Goal: Find specific page/section: Find specific page/section

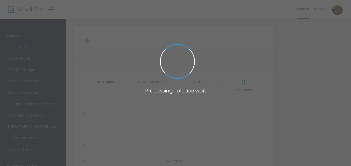
type input "[URL][DOMAIN_NAME]"
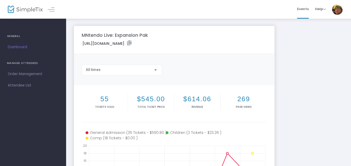
click at [302, 70] on div "MNtendo Live: Expansion Pak [URL][DOMAIN_NAME] Copy All times 55 Tickets sold $…" at bounding box center [208, 155] width 275 height 258
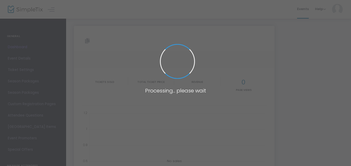
type input "[URL][DOMAIN_NAME]"
